Goal: Task Accomplishment & Management: Use online tool/utility

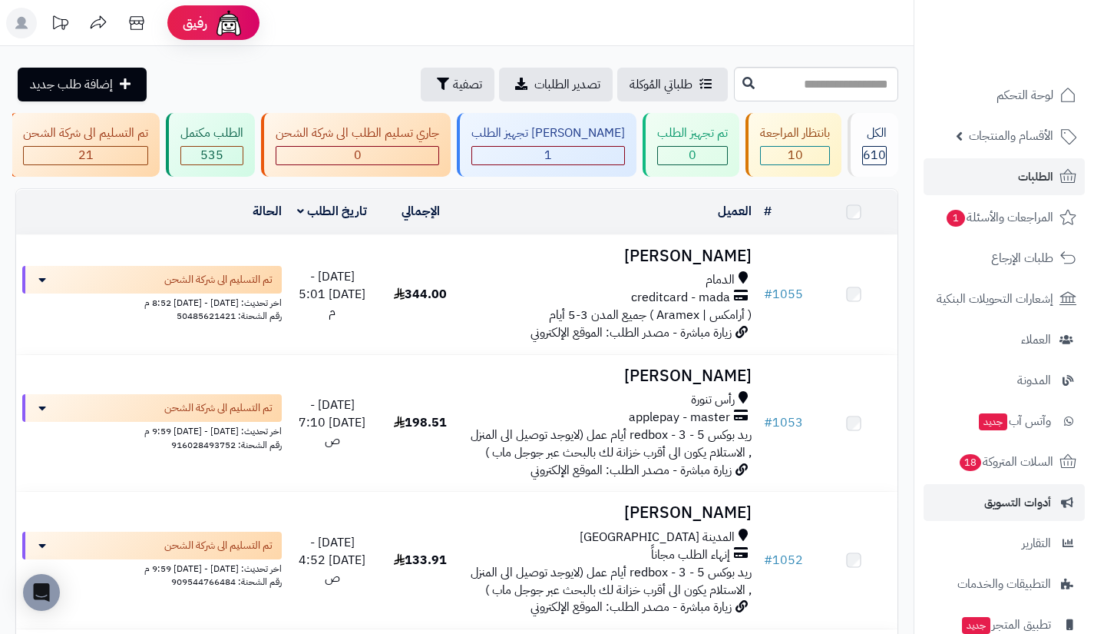
scroll to position [2038, 0]
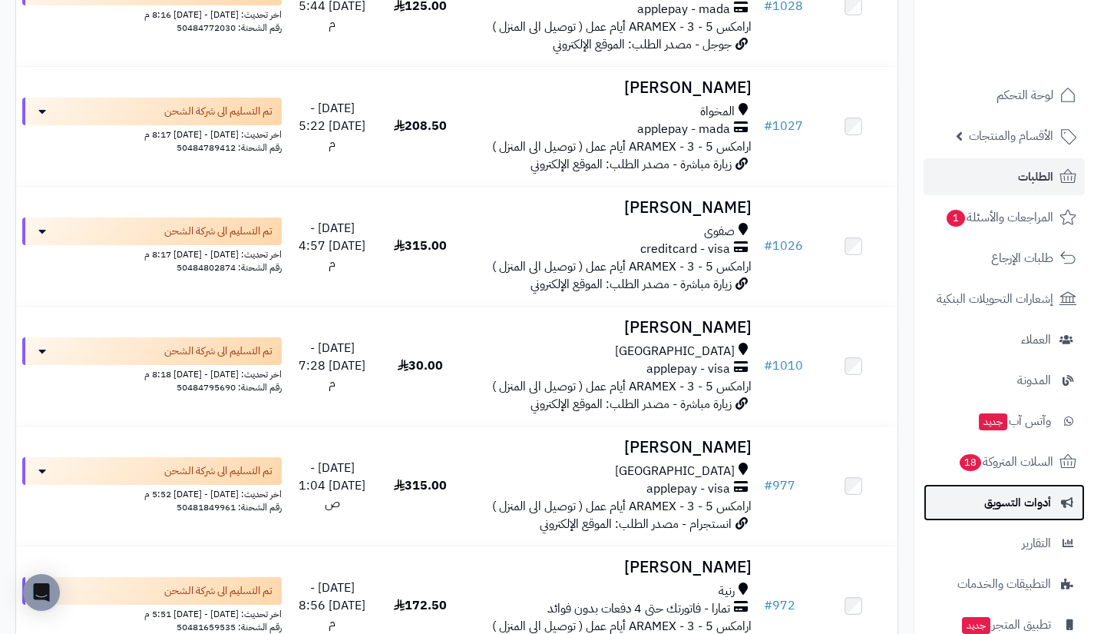
click at [993, 490] on link "أدوات التسويق" at bounding box center [1004, 502] width 161 height 37
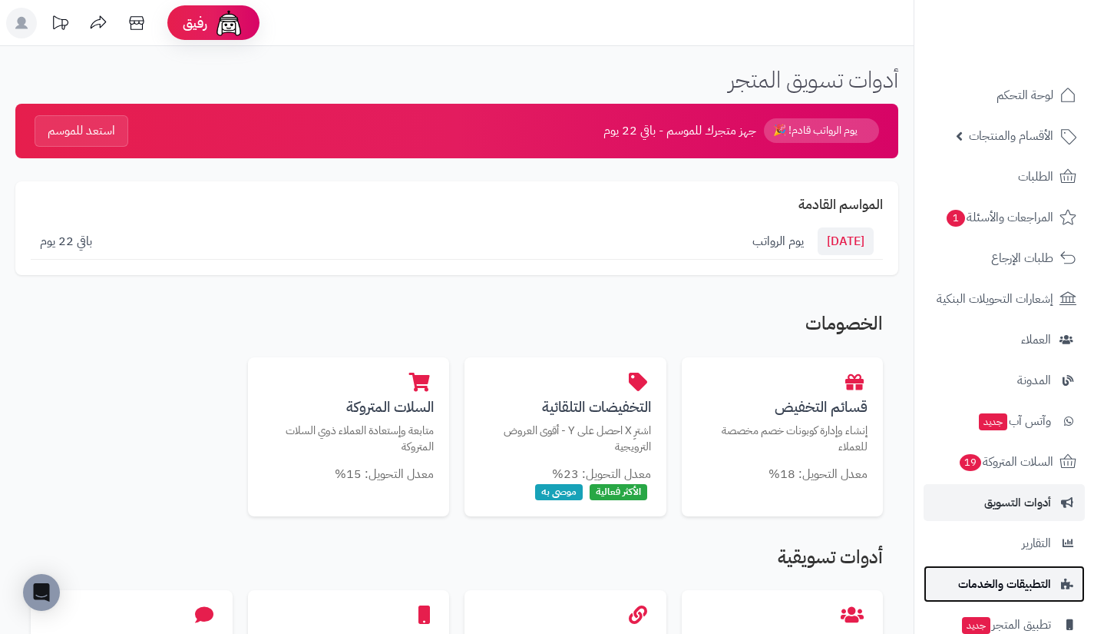
click at [982, 571] on link "التطبيقات والخدمات" at bounding box center [1004, 583] width 161 height 37
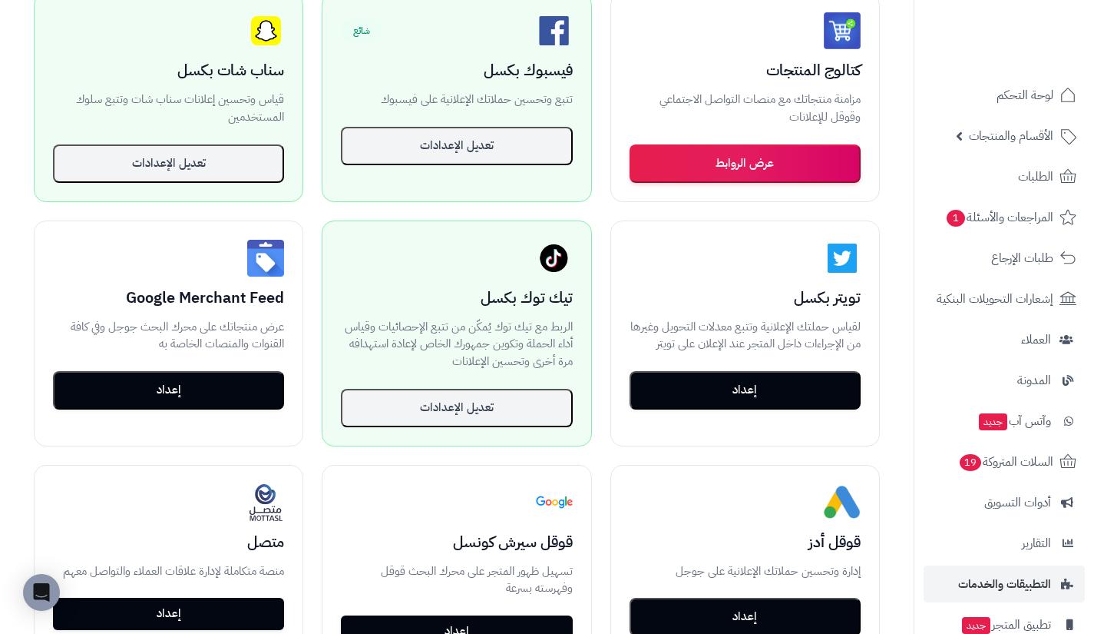
scroll to position [357, 0]
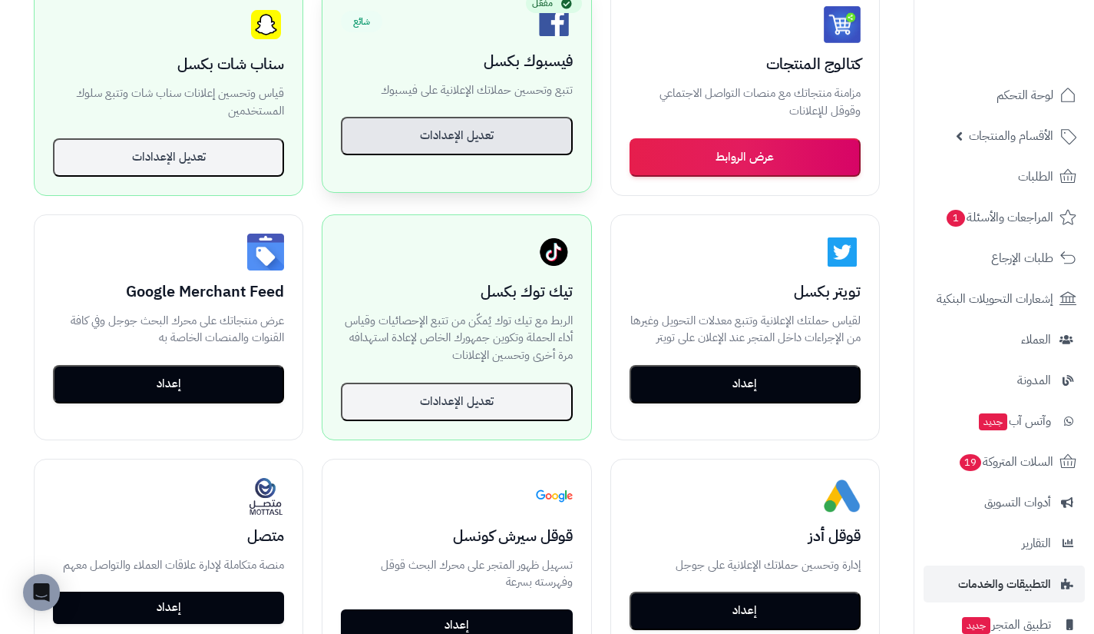
click at [518, 133] on button "تعديل الإعدادات" at bounding box center [456, 136] width 231 height 38
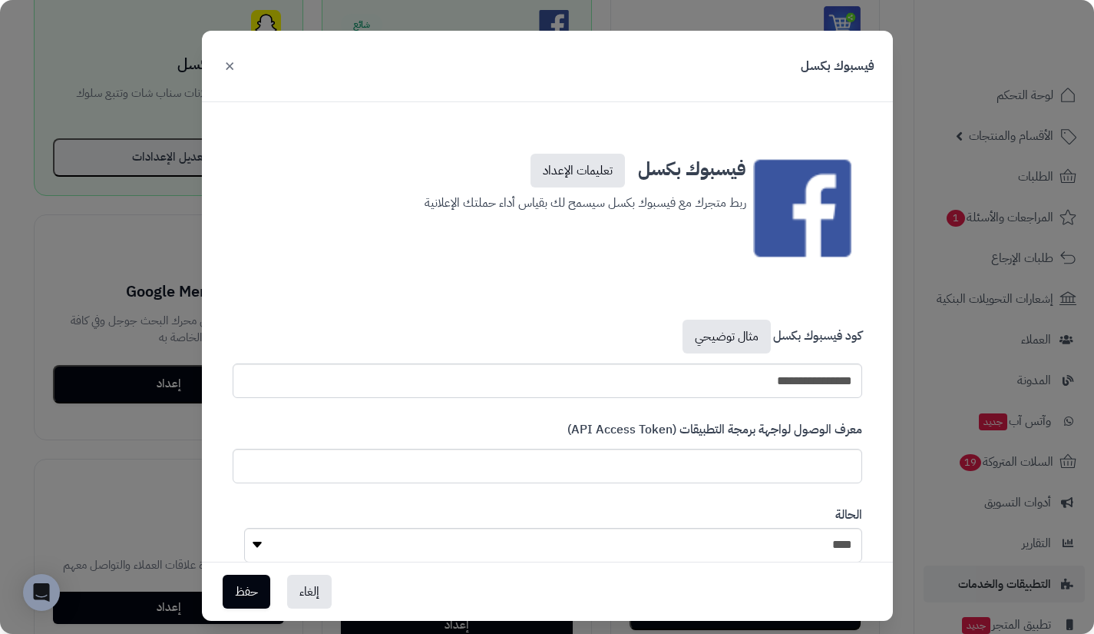
click at [237, 61] on button "×" at bounding box center [229, 65] width 18 height 34
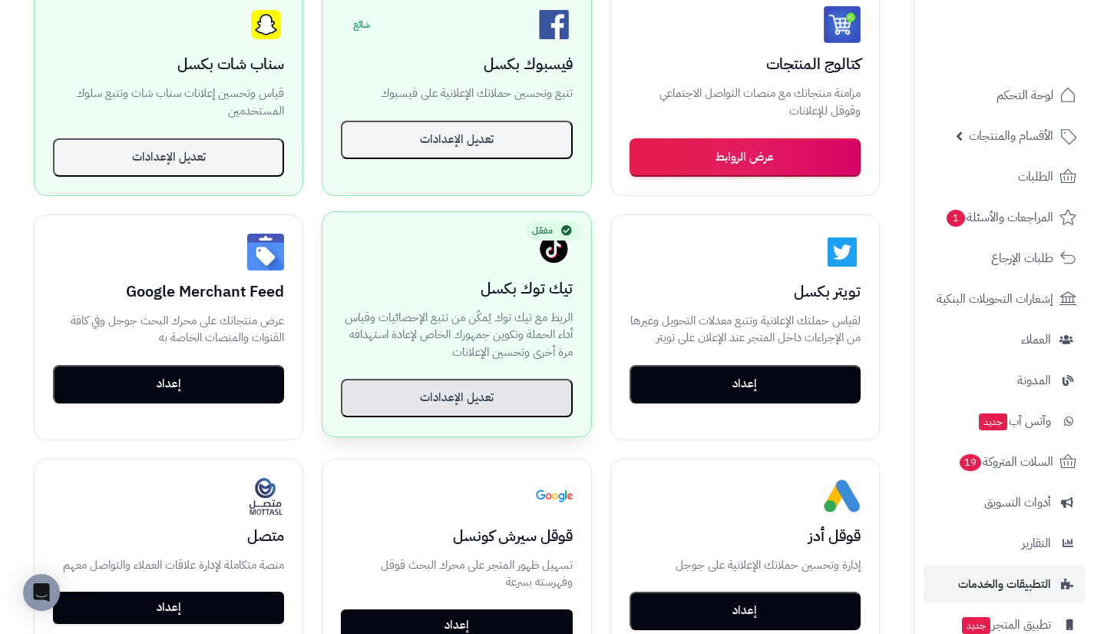
click at [461, 414] on button "تعديل الإعدادات" at bounding box center [456, 398] width 231 height 38
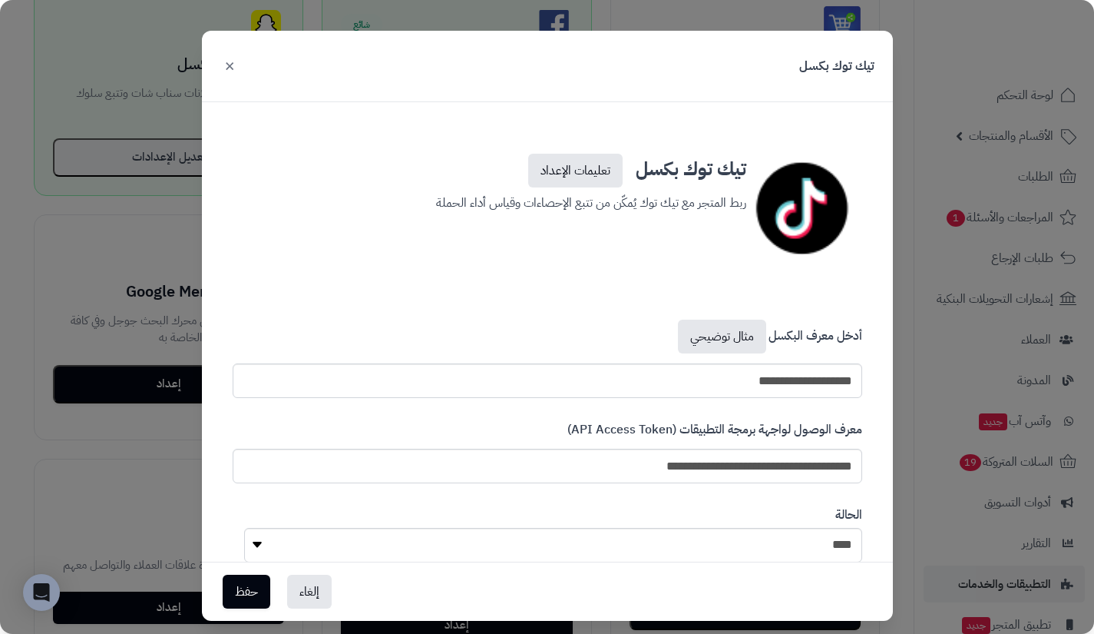
click at [239, 68] on button "×" at bounding box center [229, 65] width 18 height 34
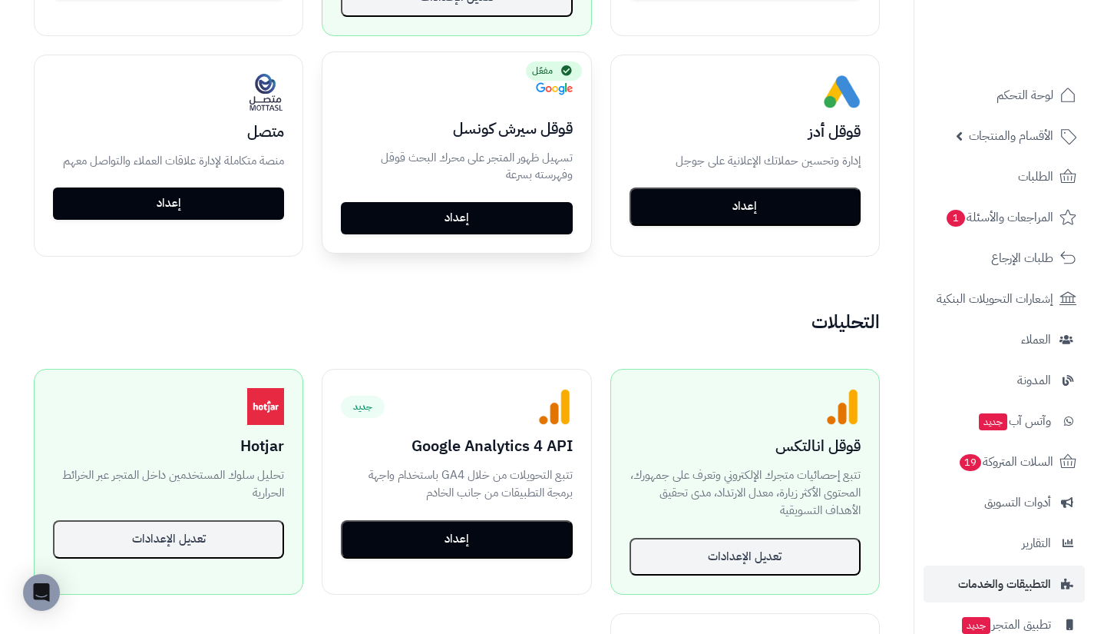
scroll to position [762, 0]
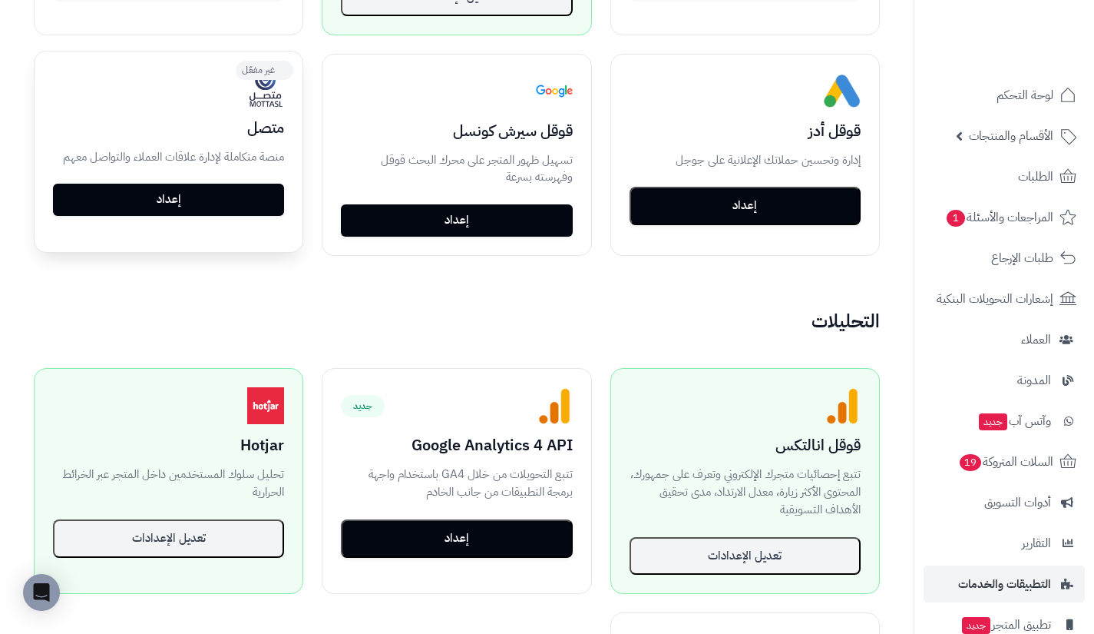
click at [255, 157] on p "منصة متكاملة لإدارة علاقات العملاء والتواصل معهم" at bounding box center [168, 157] width 231 height 18
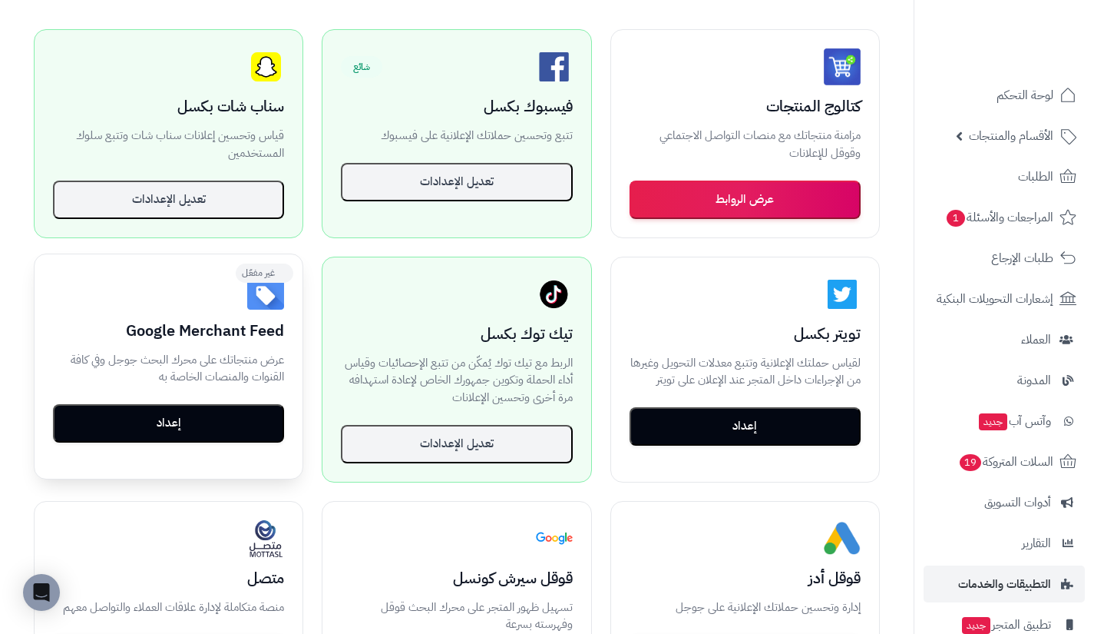
scroll to position [316, 0]
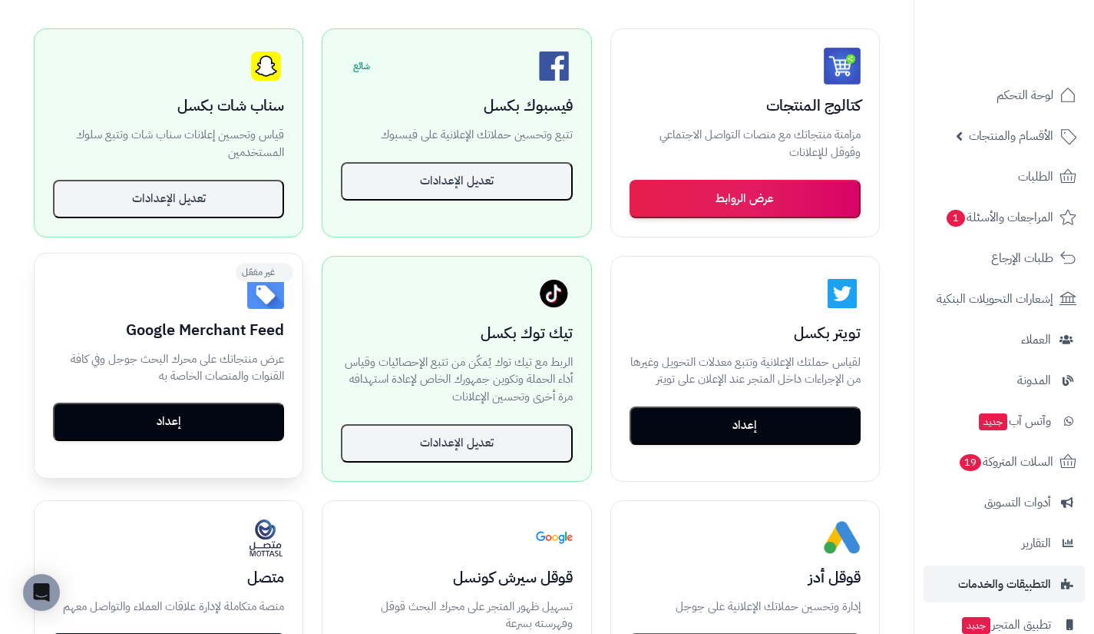
click at [255, 420] on button "إعداد" at bounding box center [168, 421] width 231 height 38
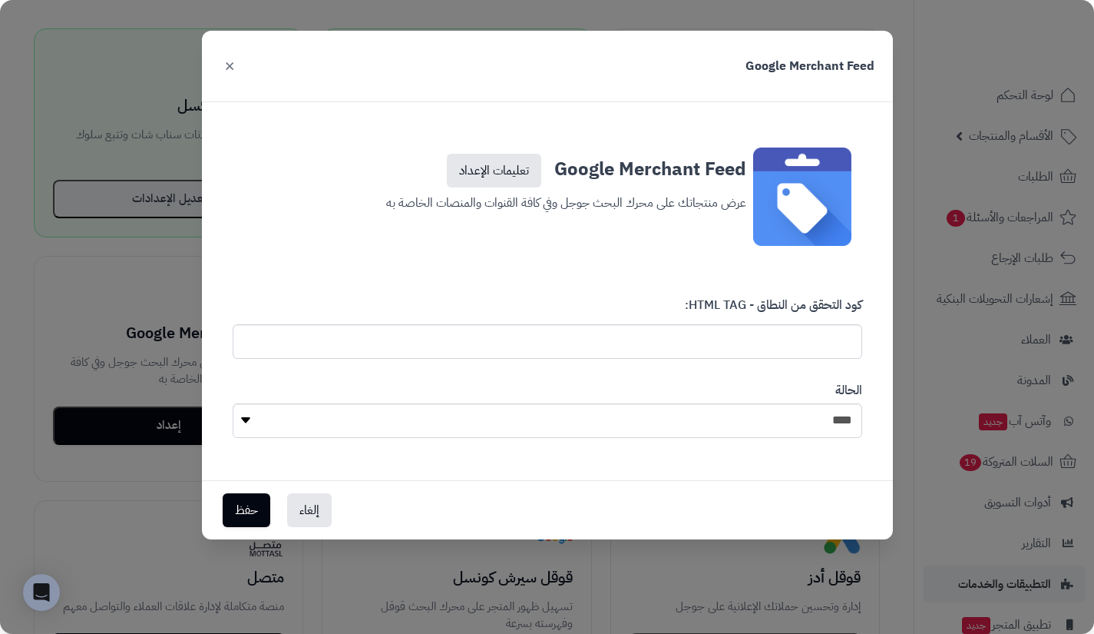
click at [227, 65] on button "×" at bounding box center [229, 65] width 18 height 34
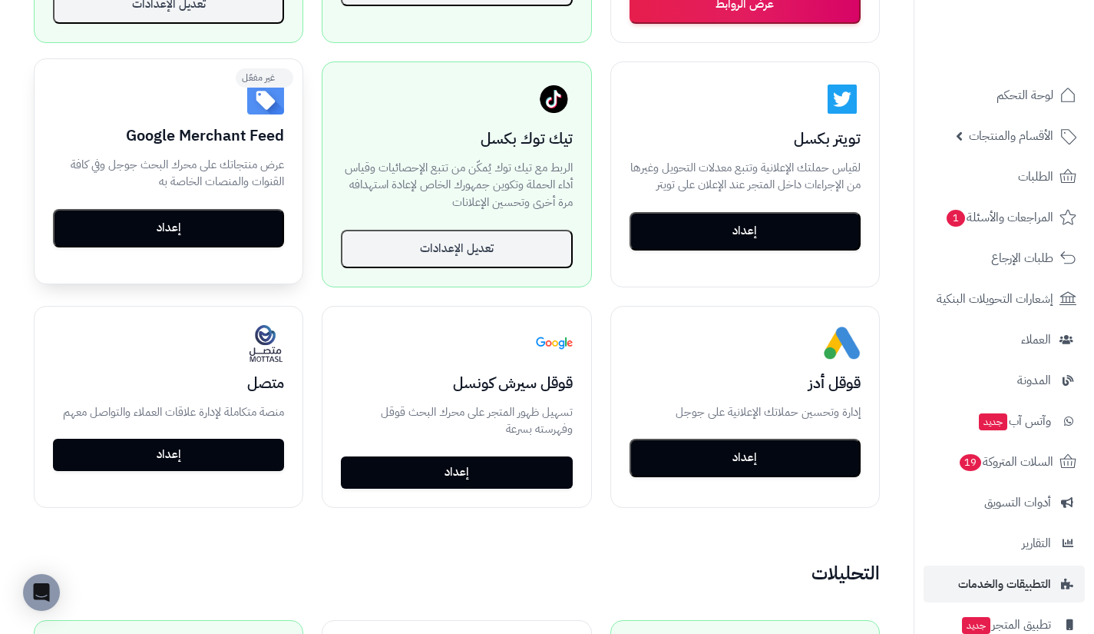
scroll to position [511, 0]
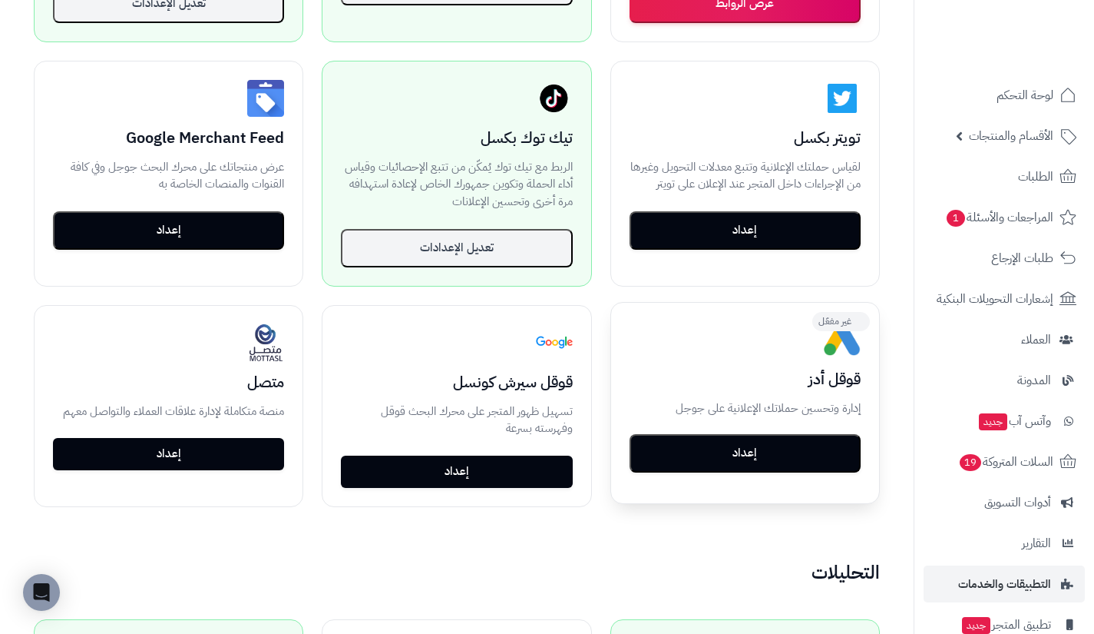
click at [703, 466] on button "إعداد" at bounding box center [745, 453] width 231 height 38
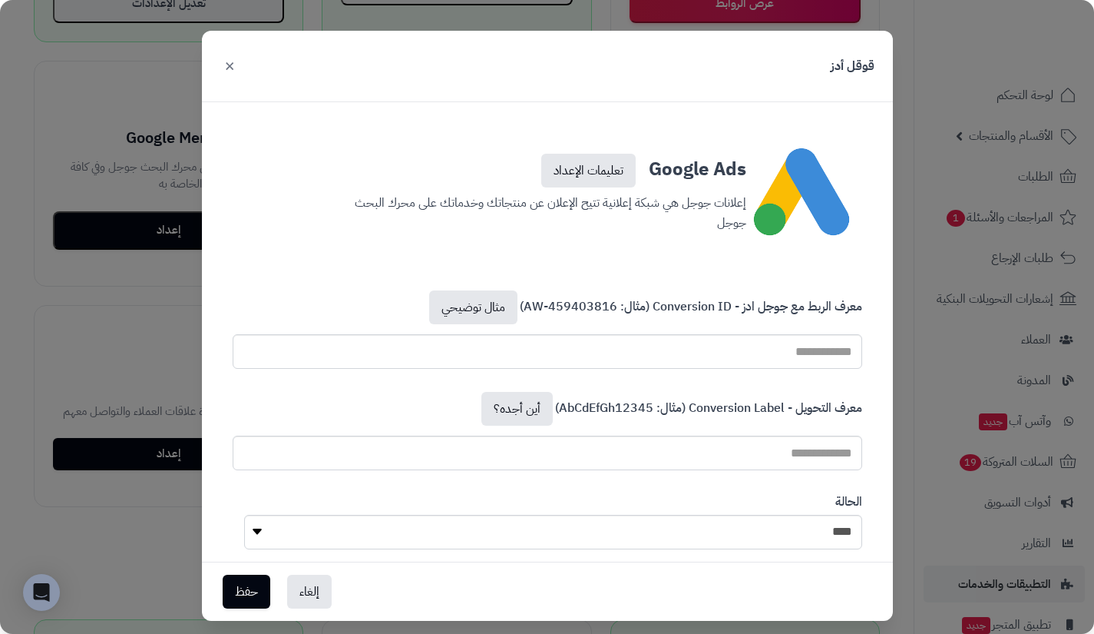
click at [239, 73] on button "×" at bounding box center [229, 65] width 18 height 34
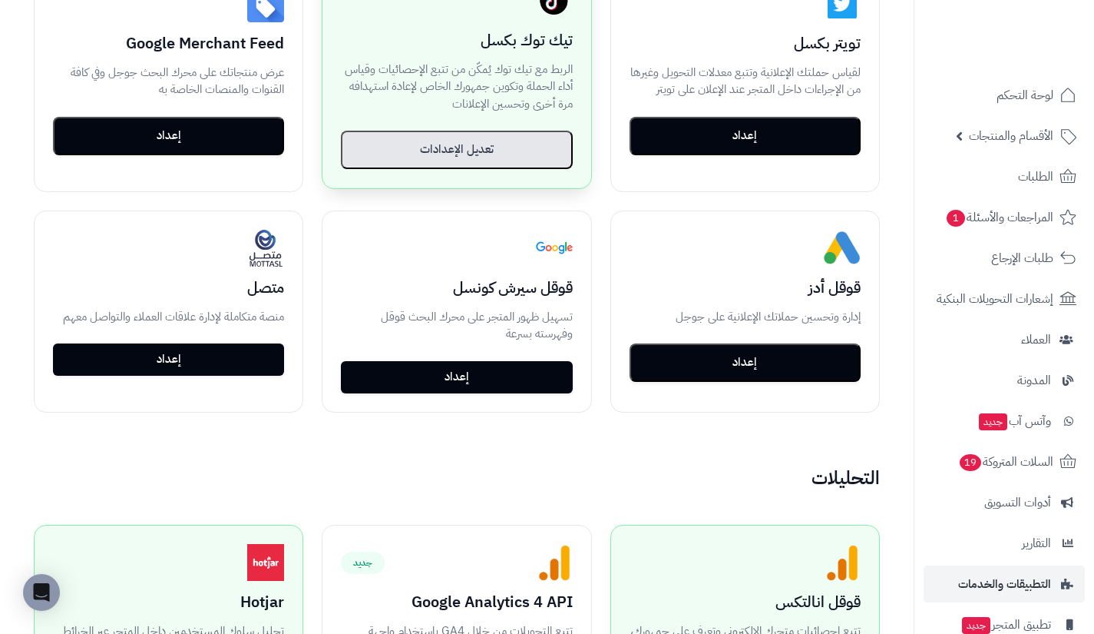
scroll to position [607, 0]
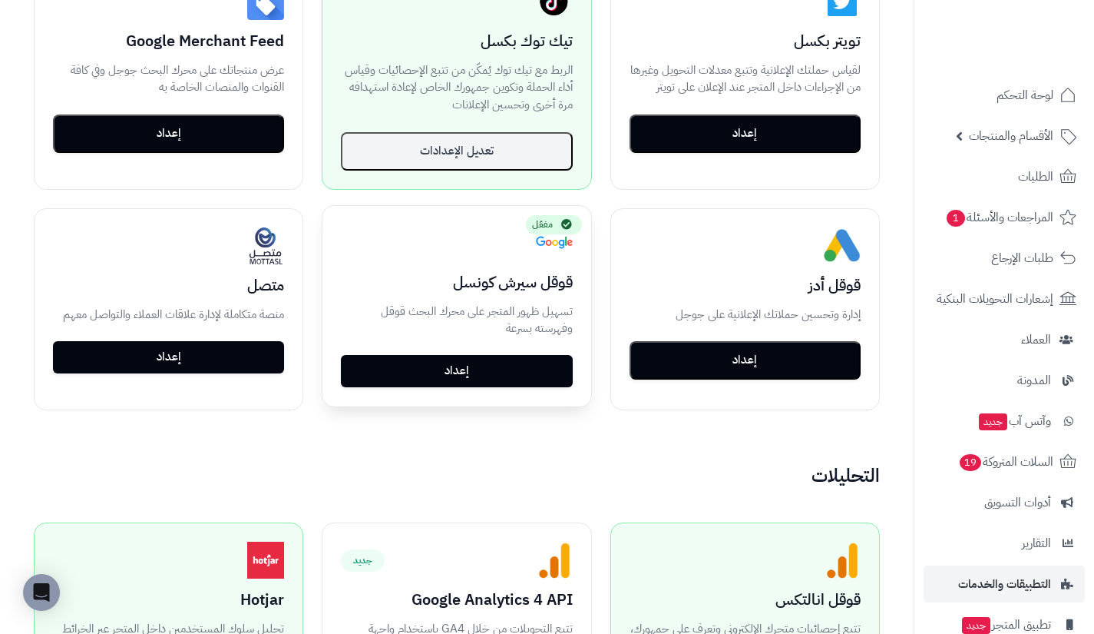
click at [488, 365] on link "إعداد" at bounding box center [456, 371] width 231 height 32
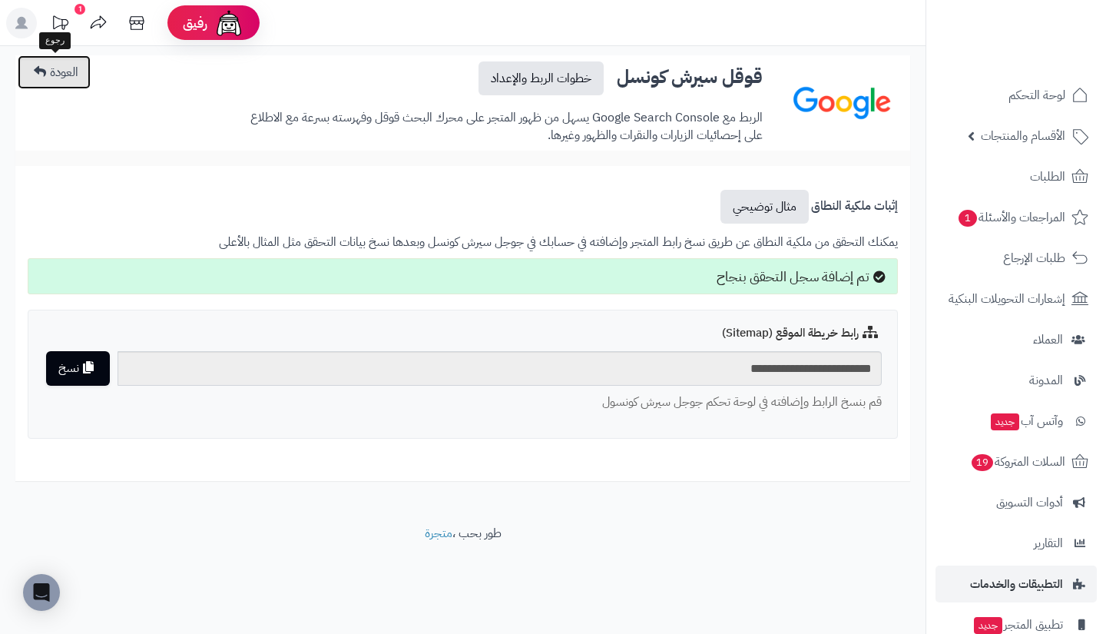
click at [49, 83] on link "العودة" at bounding box center [54, 72] width 73 height 34
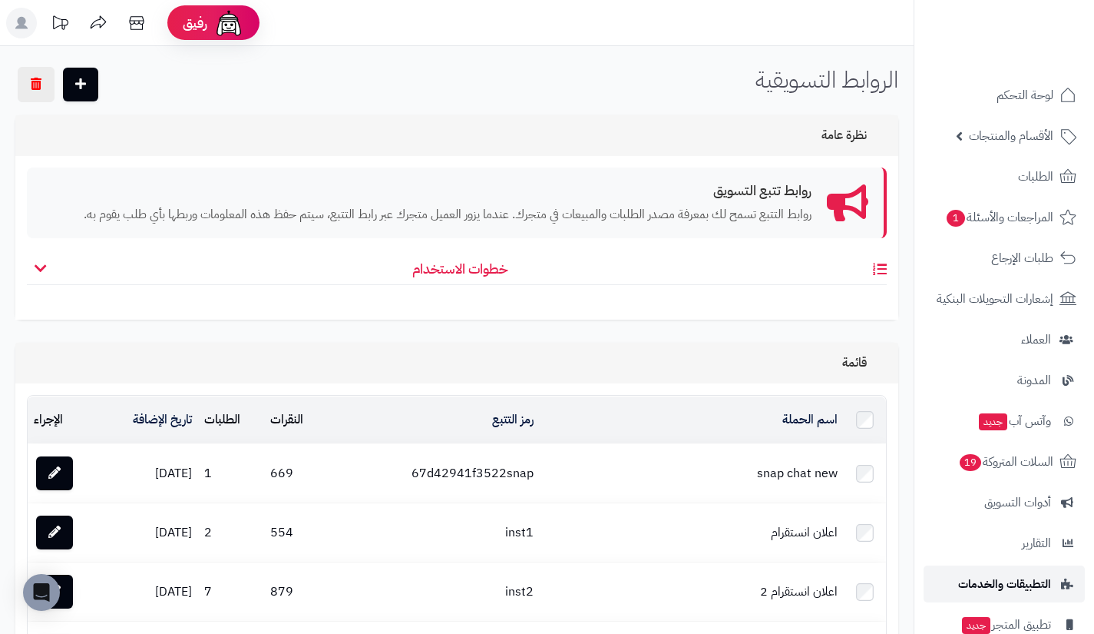
click at [972, 570] on link "التطبيقات والخدمات" at bounding box center [1004, 583] width 161 height 37
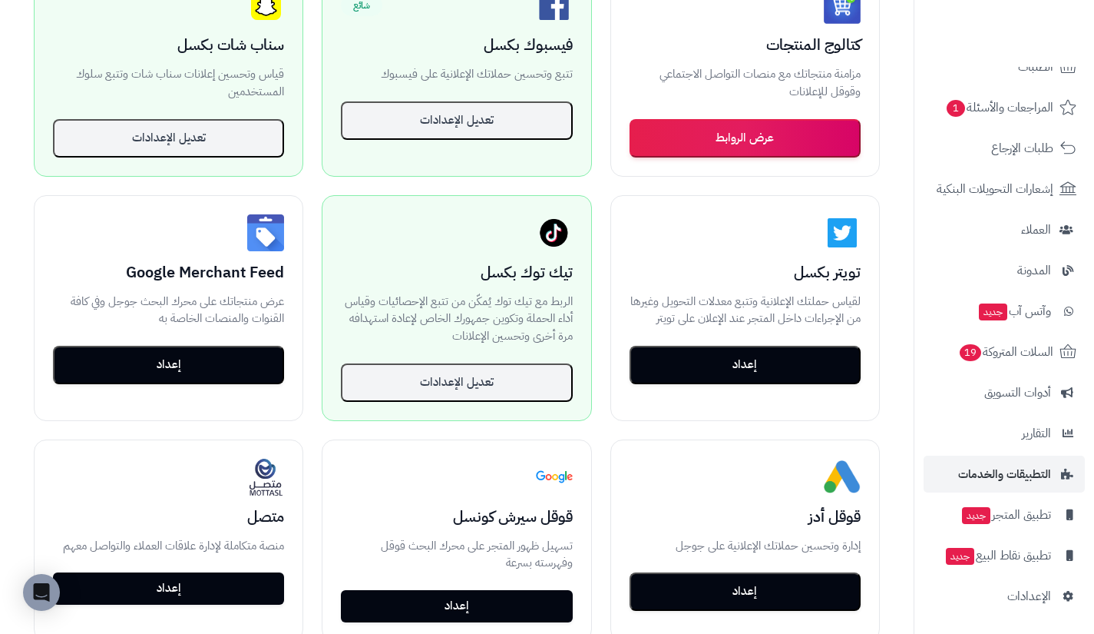
scroll to position [378, 0]
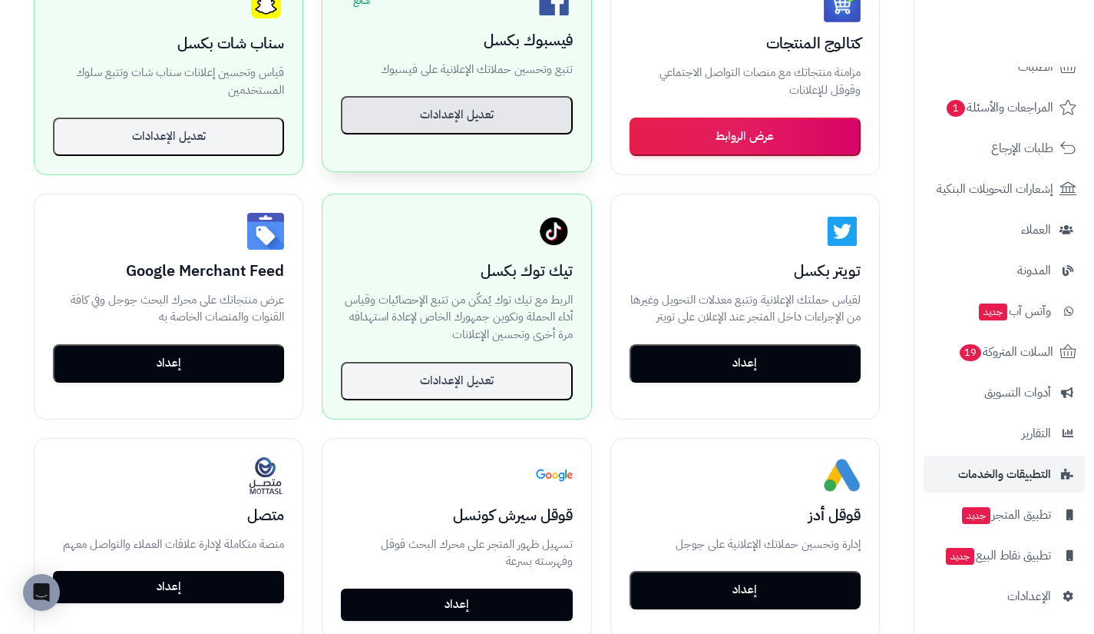
click at [488, 107] on button "تعديل الإعدادات" at bounding box center [456, 115] width 231 height 38
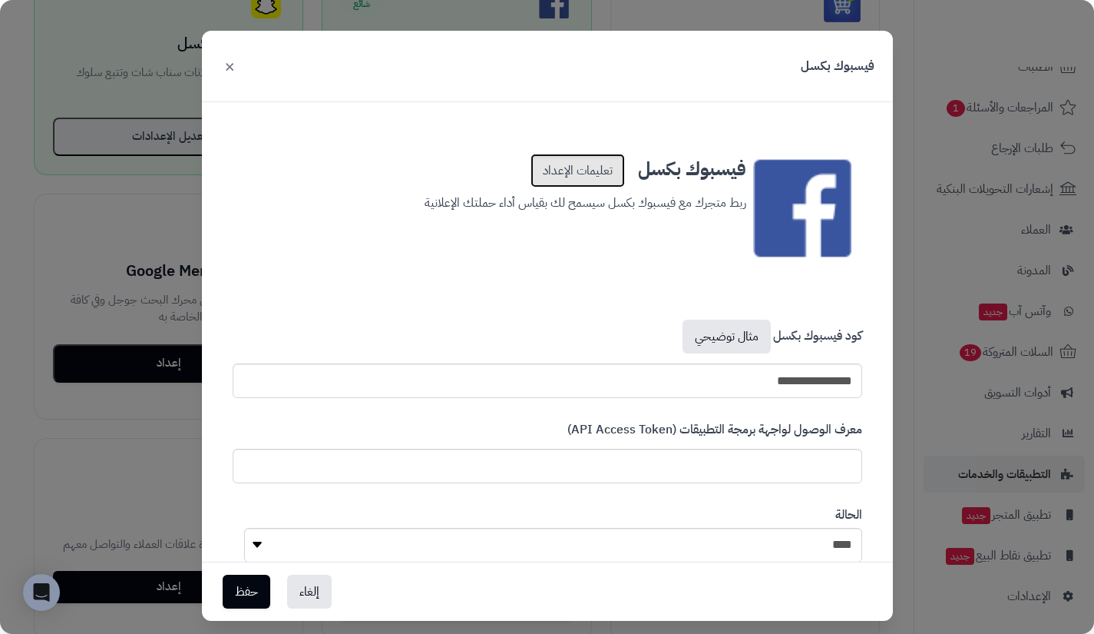
click at [564, 163] on link "تعليمات الإعداد" at bounding box center [578, 171] width 94 height 34
click at [753, 467] on input "text" at bounding box center [548, 466] width 630 height 35
paste input "**********"
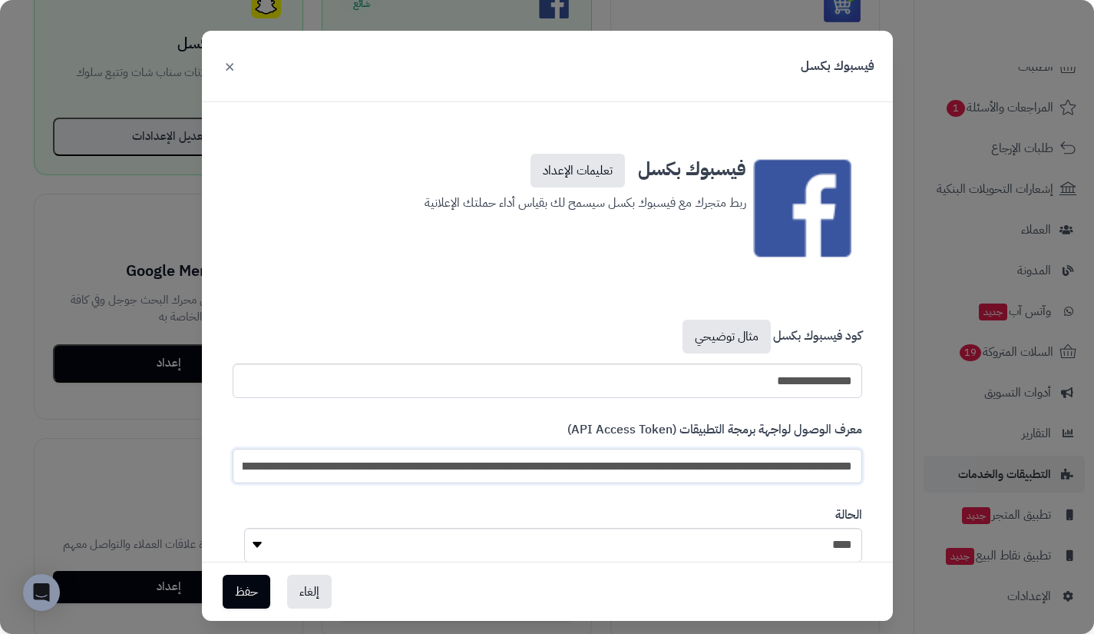
scroll to position [0, -833]
type input "**********"
click at [260, 585] on button "حفظ" at bounding box center [247, 591] width 48 height 34
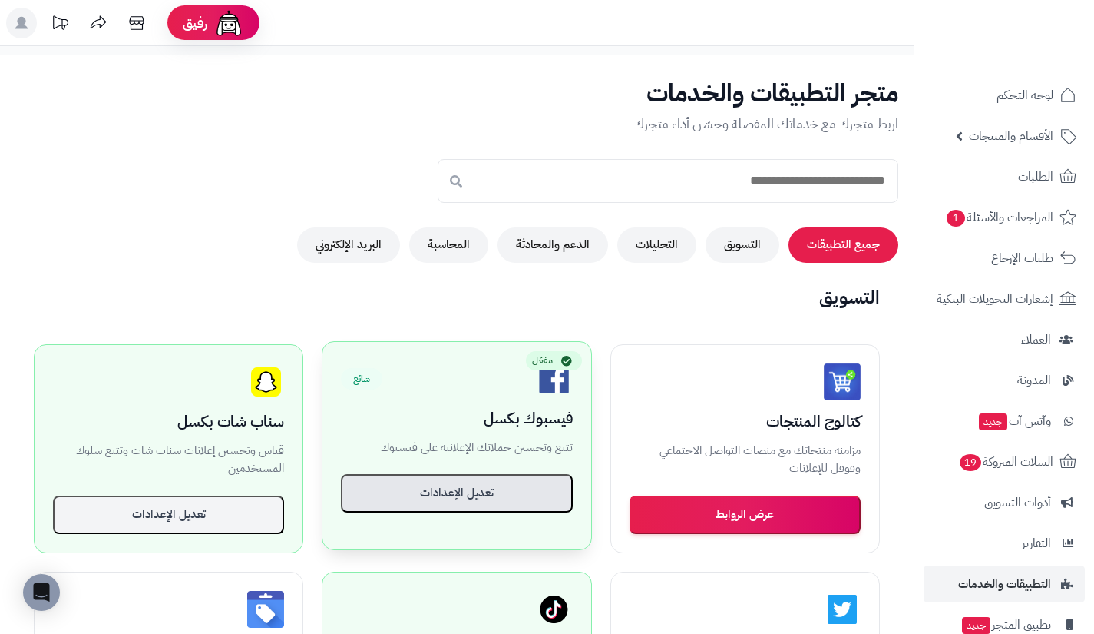
scroll to position [378, 0]
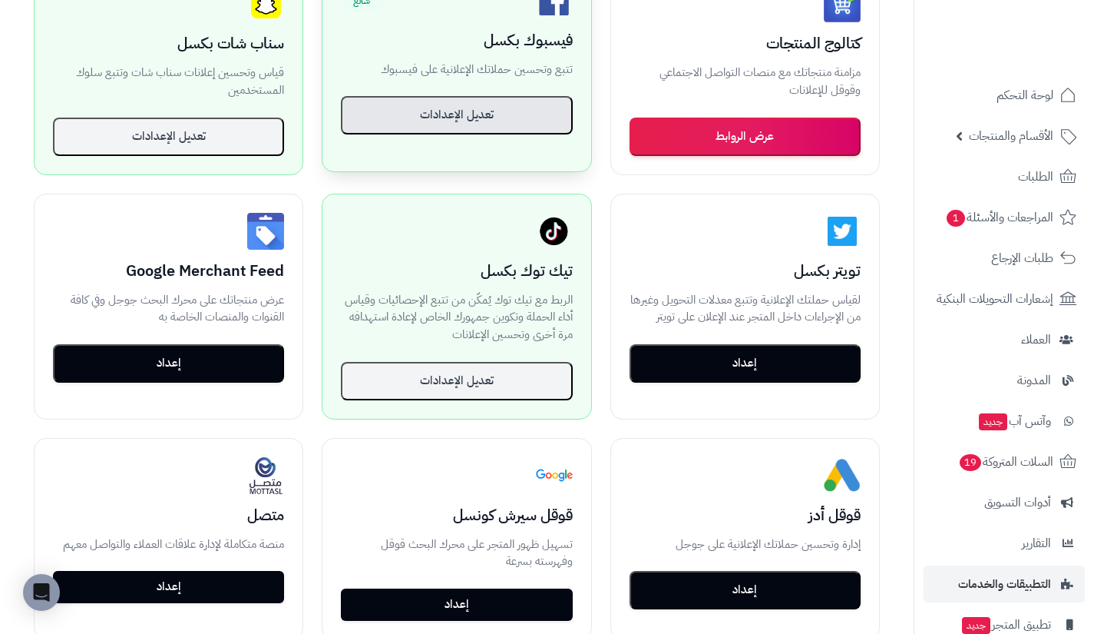
click at [458, 113] on button "تعديل الإعدادات" at bounding box center [456, 115] width 231 height 38
